Goal: Check status

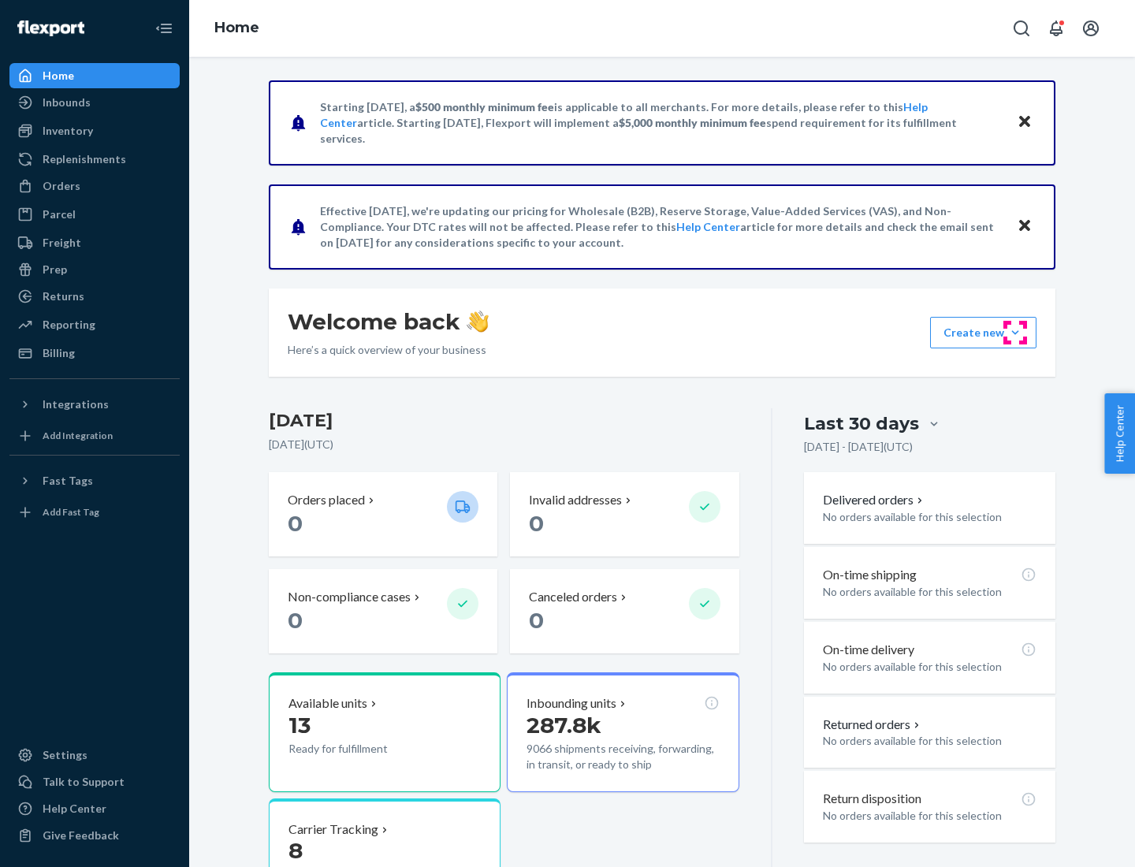
click at [1015, 333] on button "Create new Create new inbound Create new order Create new product" at bounding box center [983, 333] width 106 height 32
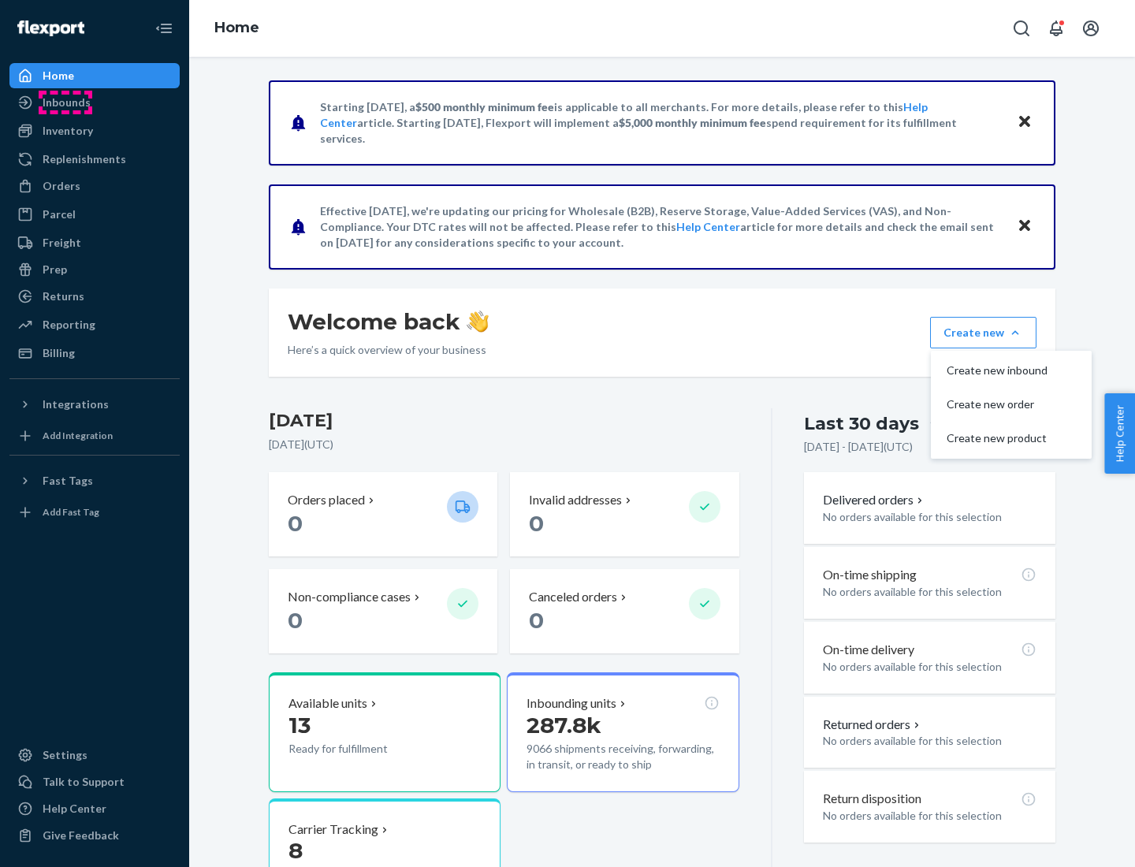
click at [65, 102] on div "Inbounds" at bounding box center [67, 103] width 48 height 16
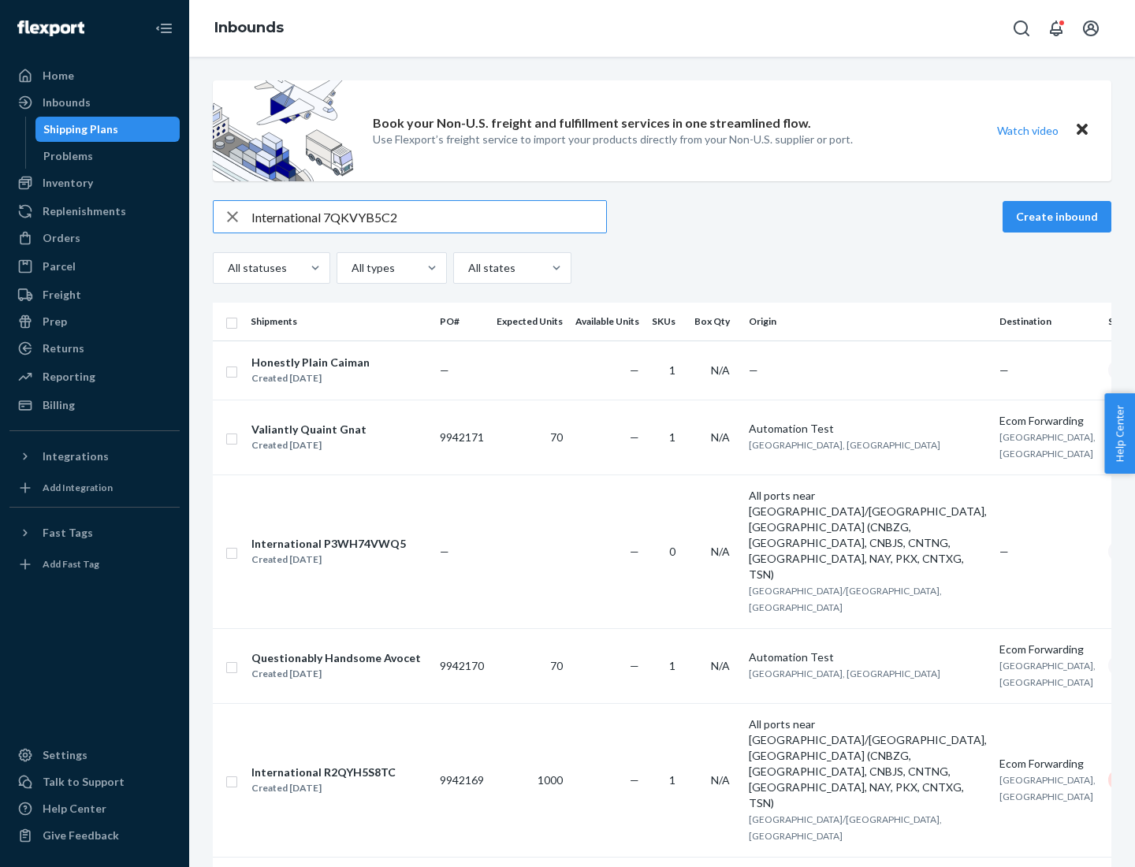
type input "International 7QKVYB5C29"
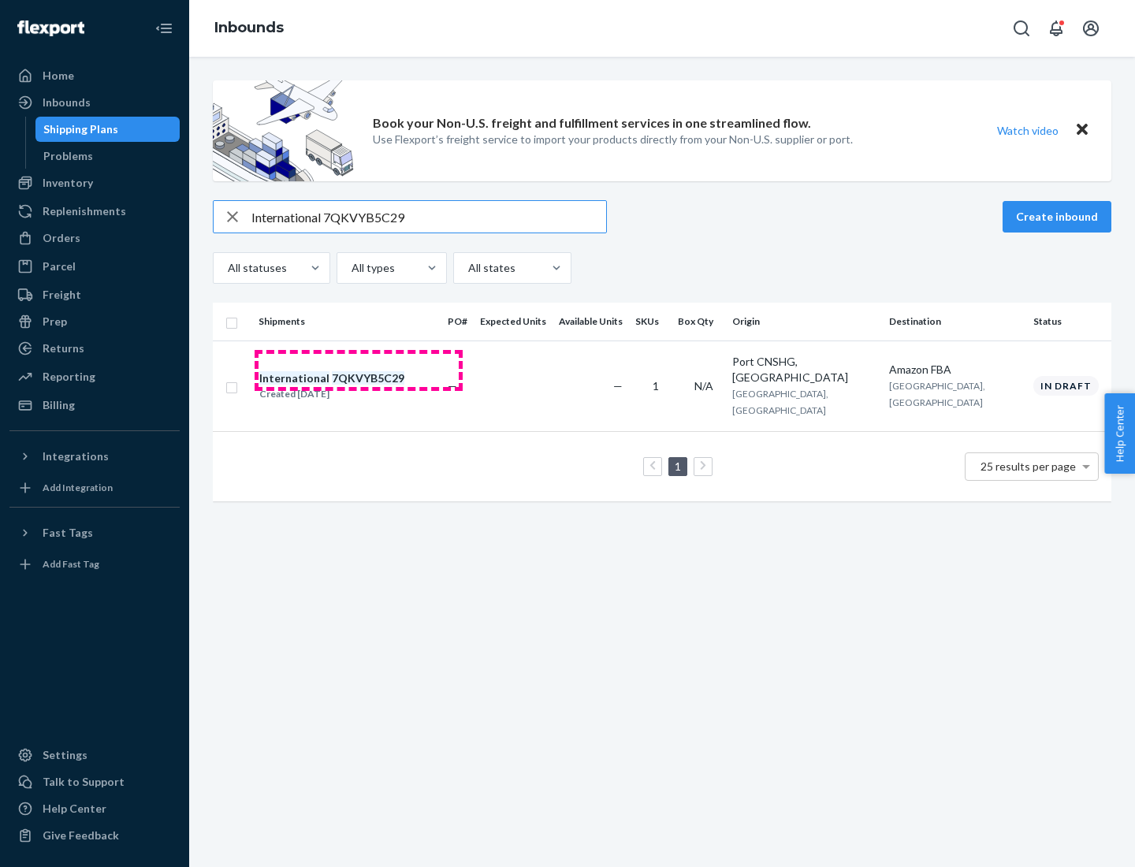
click at [359, 386] on div "Created [DATE]" at bounding box center [331, 394] width 145 height 16
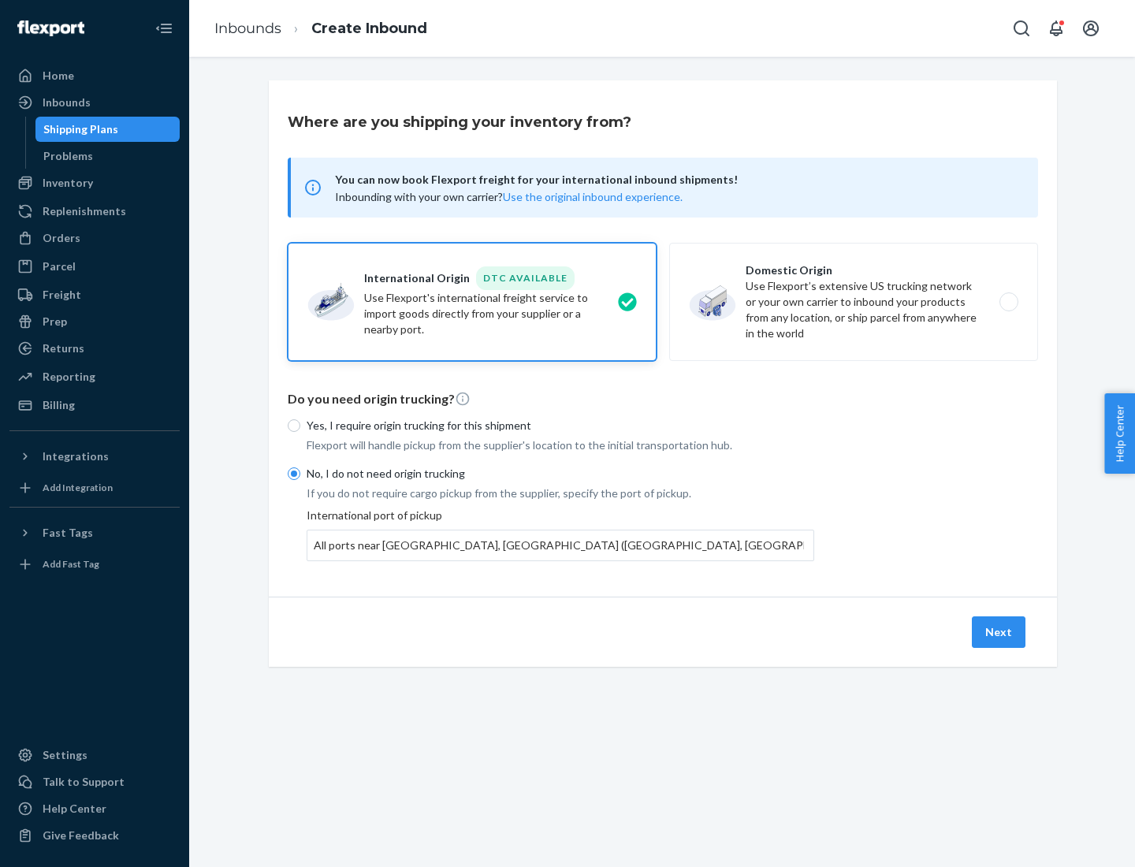
click at [1000, 631] on button "Next" at bounding box center [999, 632] width 54 height 32
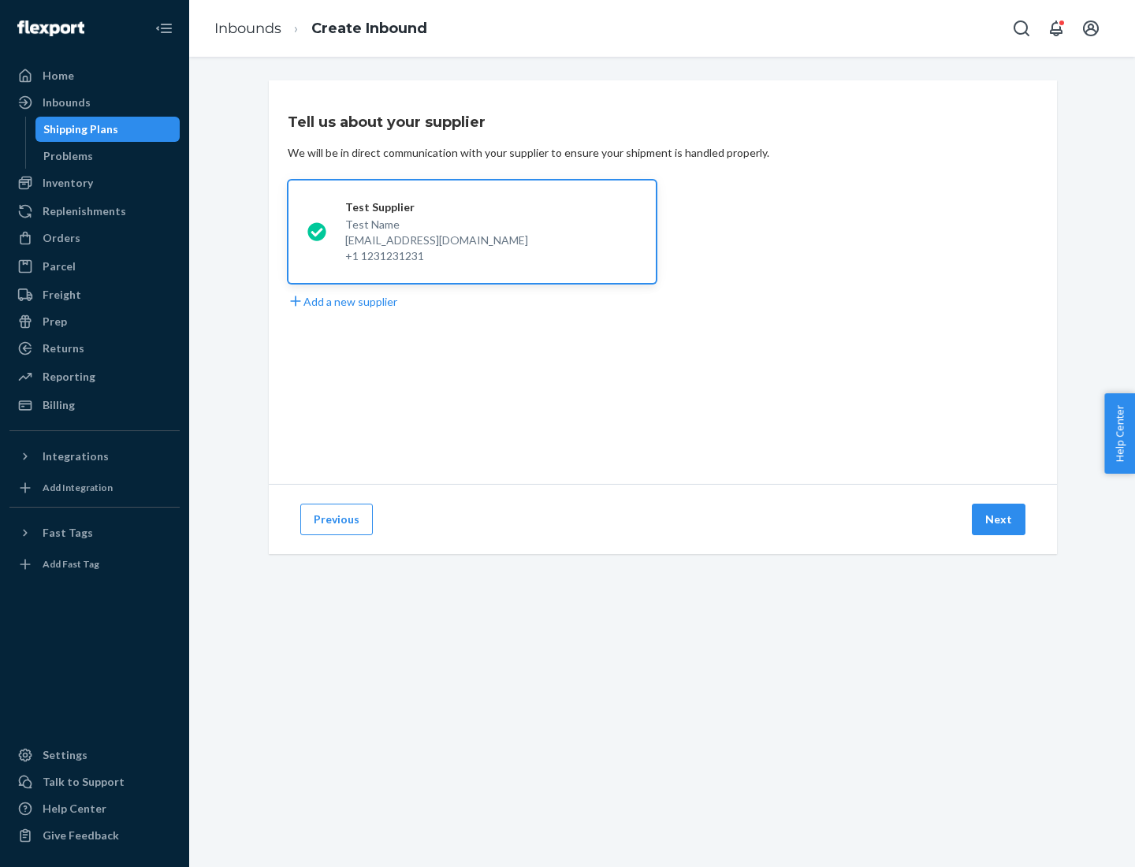
click at [1000, 519] on button "Next" at bounding box center [999, 520] width 54 height 32
